Goal: Navigation & Orientation: Find specific page/section

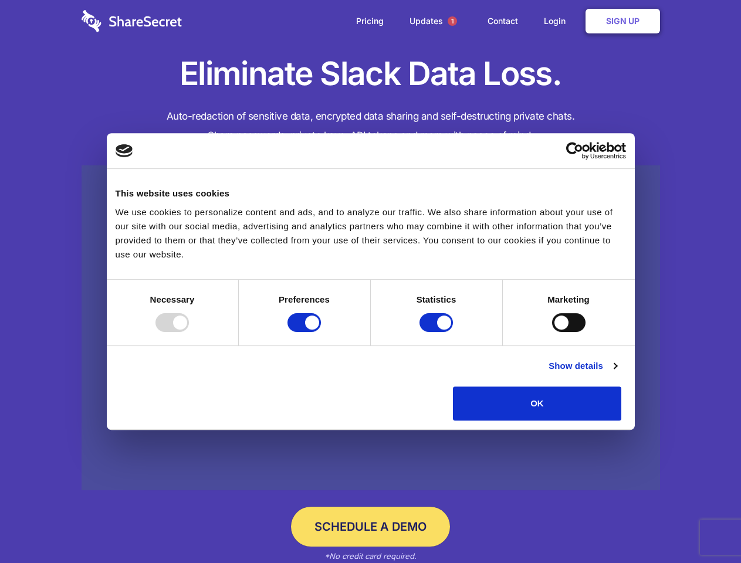
click at [189, 332] on div at bounding box center [171, 322] width 33 height 19
click at [321, 332] on input "Preferences" at bounding box center [303, 322] width 33 height 19
checkbox input "false"
click at [437, 332] on input "Statistics" at bounding box center [435, 322] width 33 height 19
checkbox input "false"
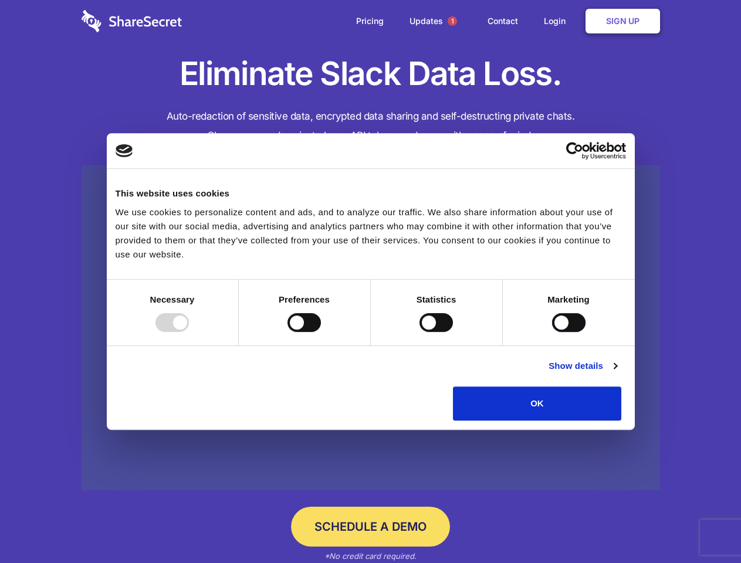
click at [552, 332] on input "Marketing" at bounding box center [568, 322] width 33 height 19
checkbox input "true"
click at [616, 373] on link "Show details" at bounding box center [582, 366] width 68 height 14
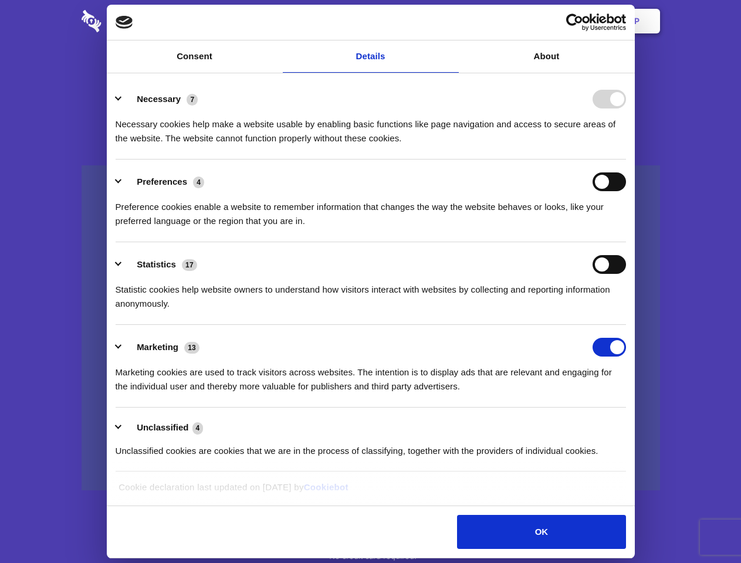
click at [626, 159] on li "Necessary 7 Necessary cookies help make a website usable by enabling basic func…" at bounding box center [371, 118] width 510 height 83
click at [451, 21] on span "1" at bounding box center [451, 20] width 9 height 9
